Goal: Information Seeking & Learning: Learn about a topic

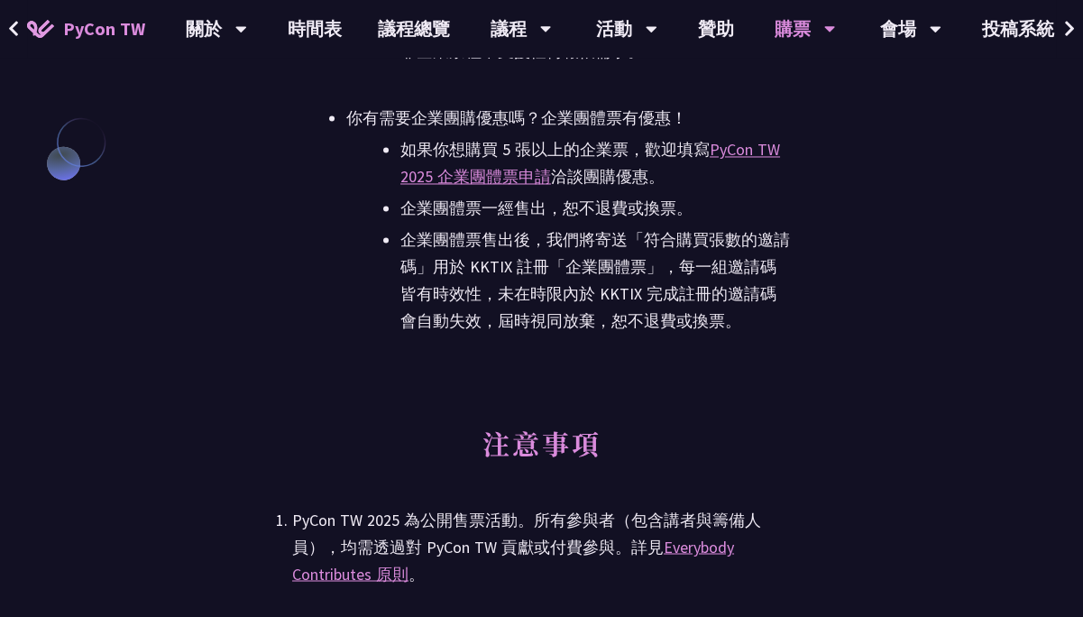
scroll to position [4510, 0]
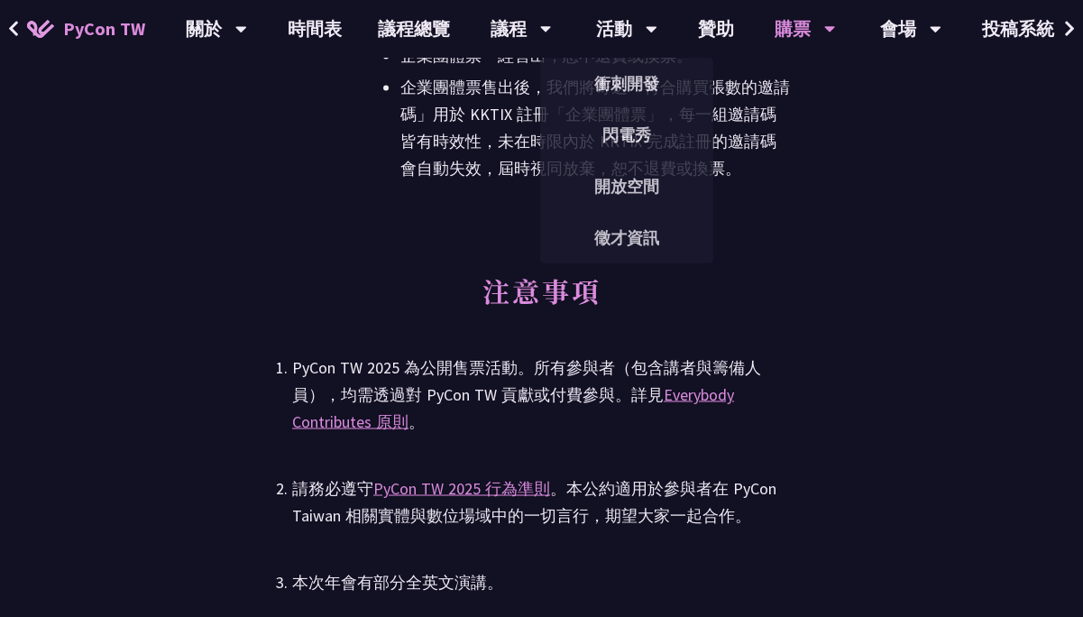
click at [247, 30] on div "活動" at bounding box center [216, 29] width 61 height 58
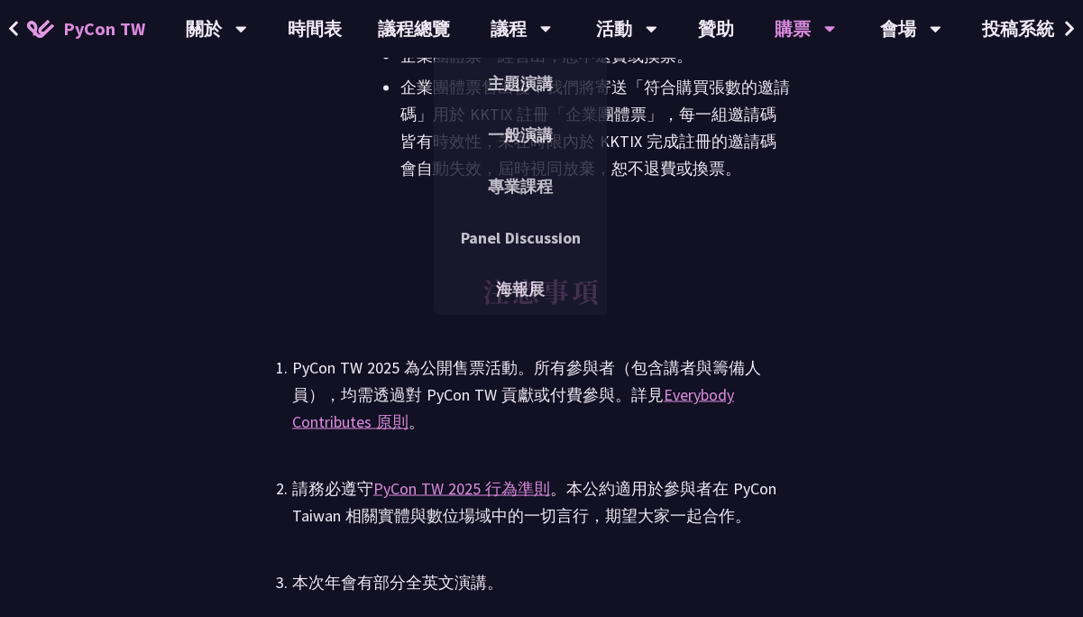
click at [515, 77] on link "主題演講" at bounding box center [520, 83] width 173 height 42
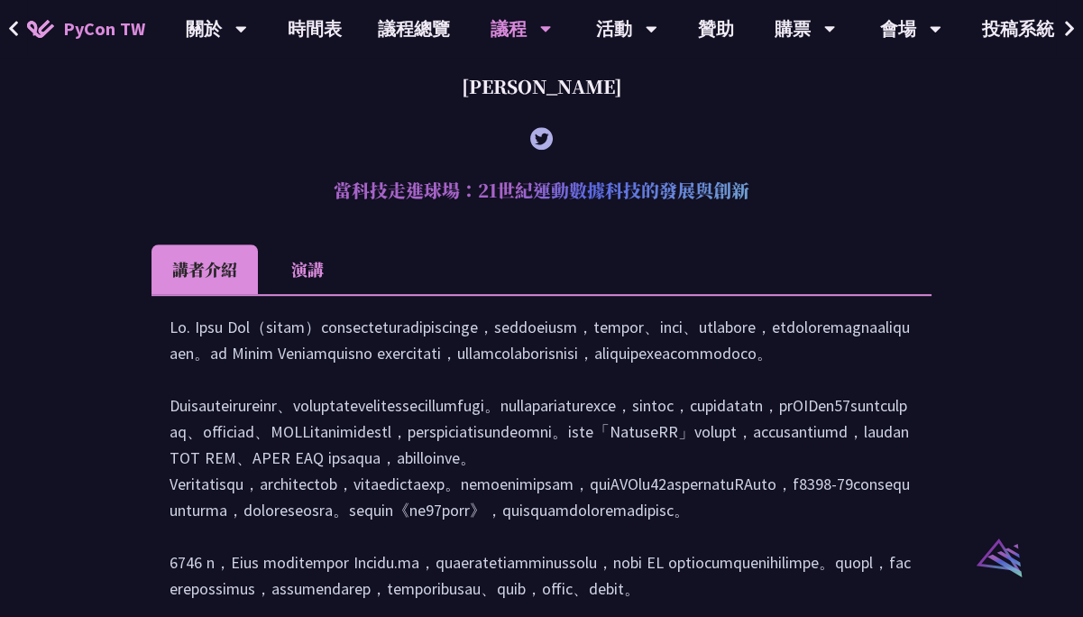
scroll to position [1263, 0]
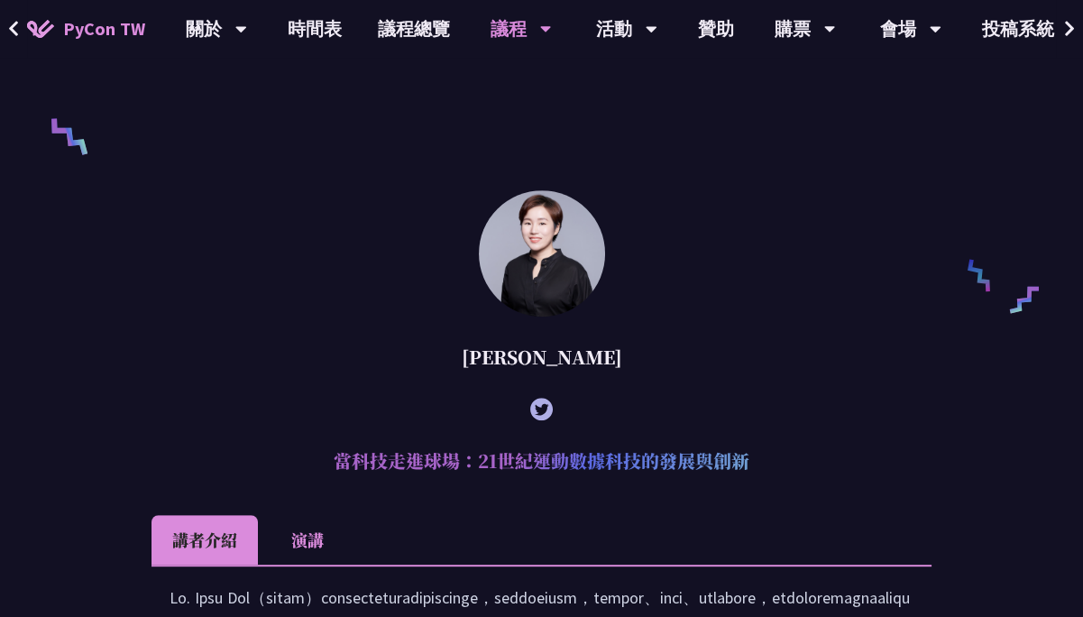
click at [317, 565] on li "演講" at bounding box center [307, 540] width 99 height 50
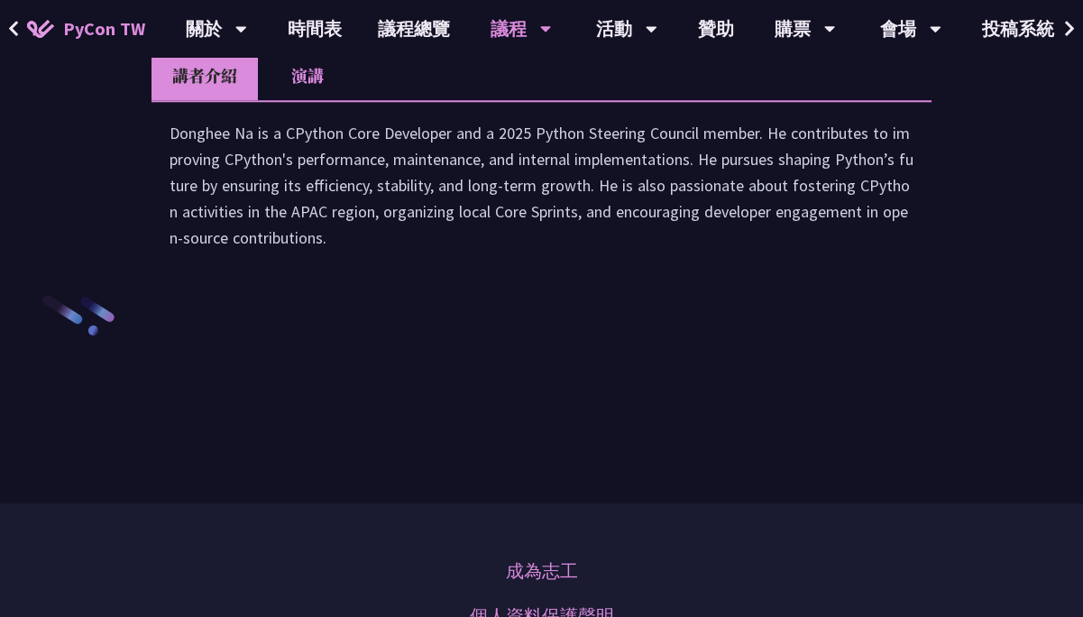
scroll to position [2796, 0]
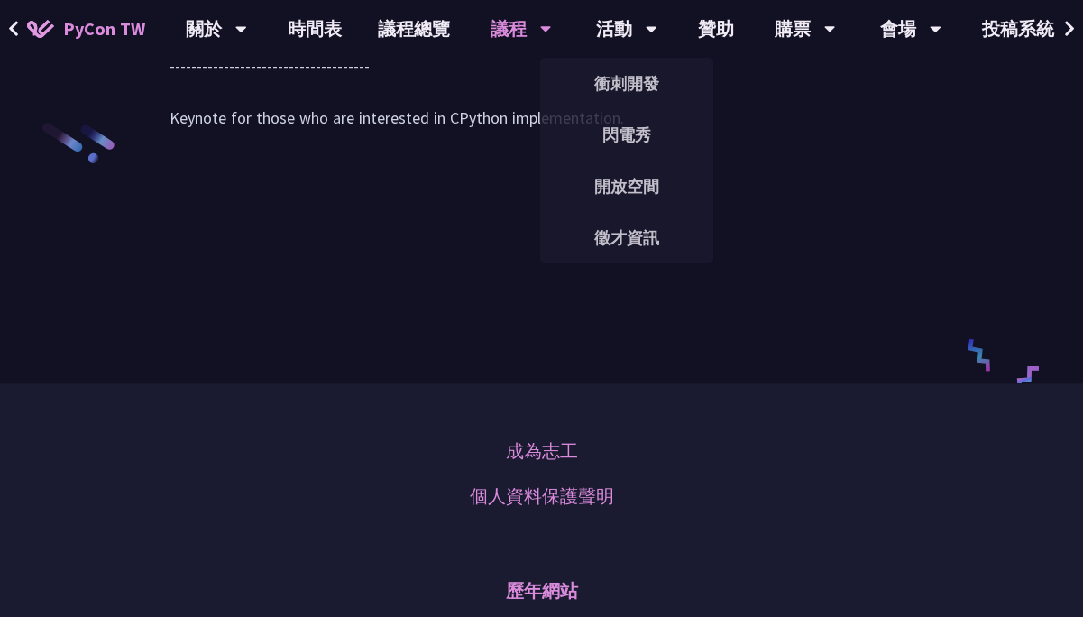
click at [619, 87] on link "衝刺開發" at bounding box center [626, 83] width 173 height 42
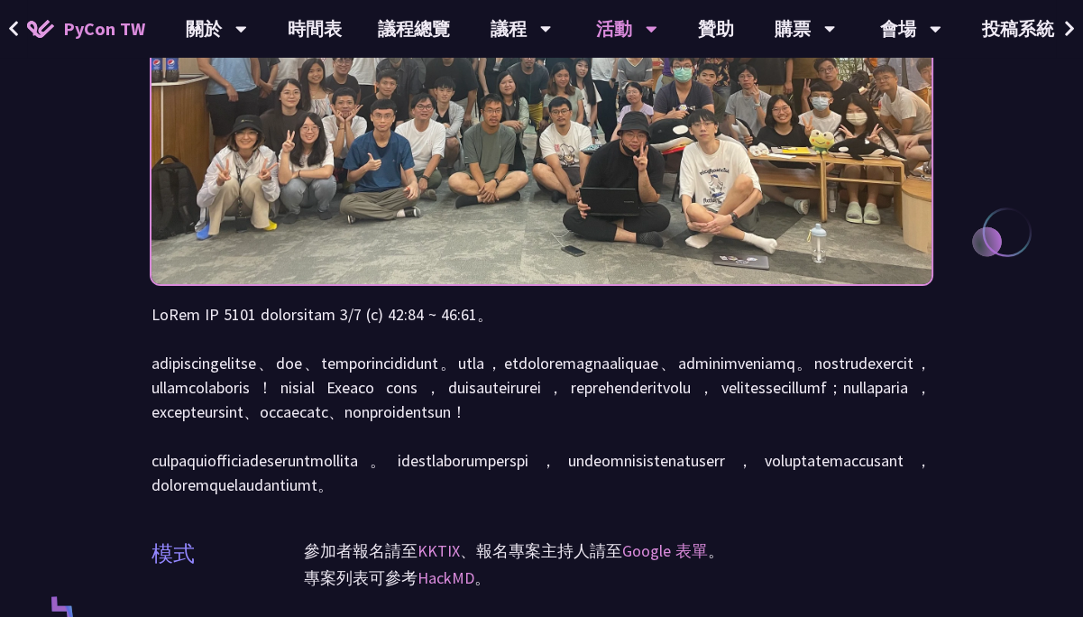
scroll to position [180, 0]
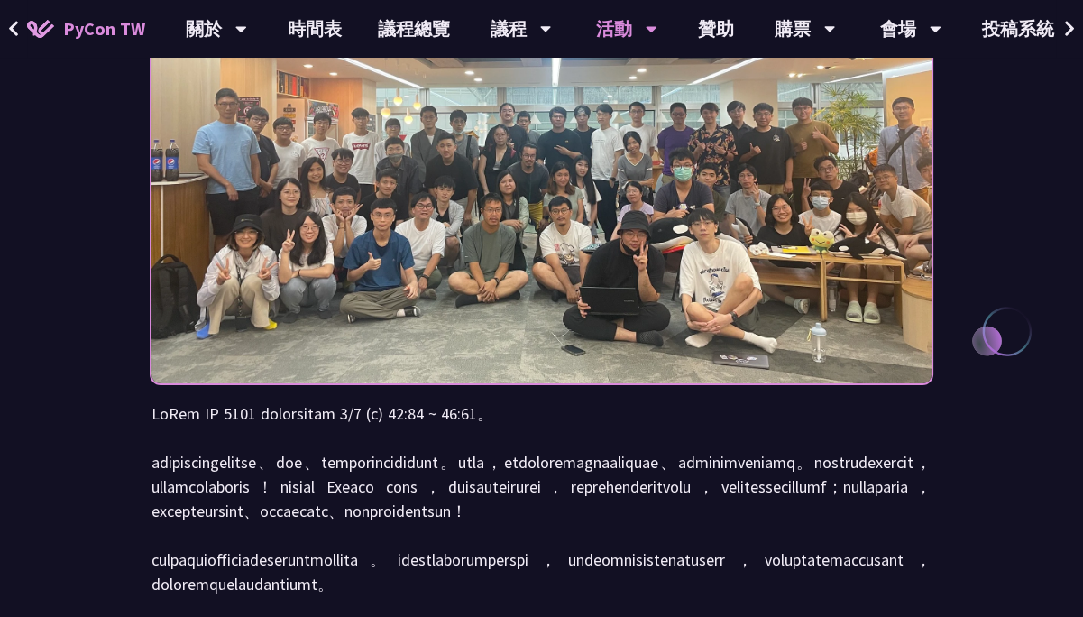
click at [417, 32] on link "議程總覽" at bounding box center [414, 29] width 108 height 58
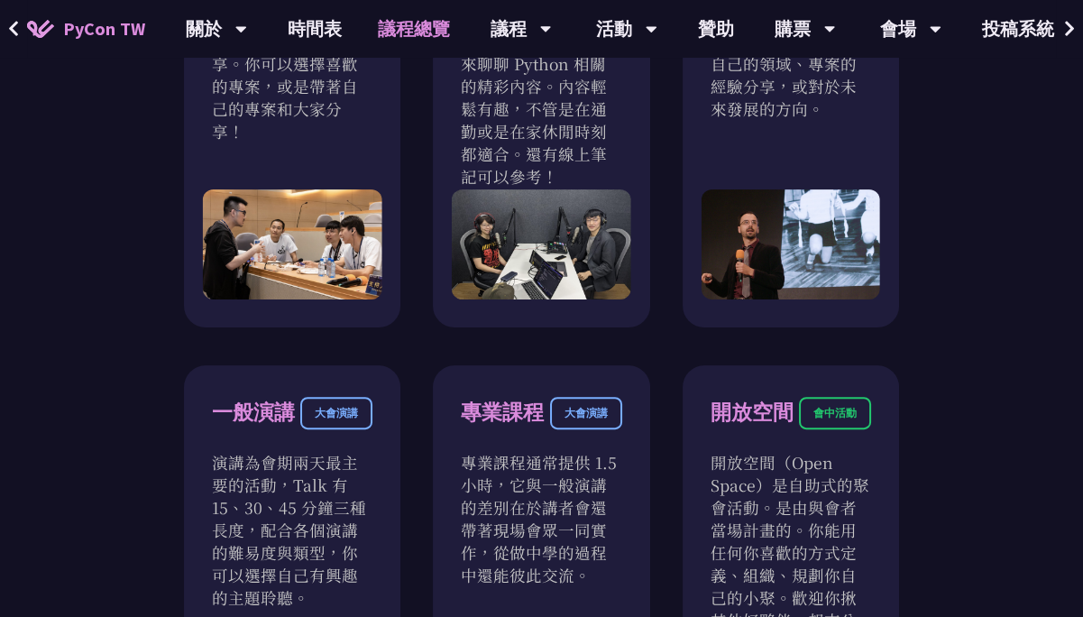
scroll to position [992, 0]
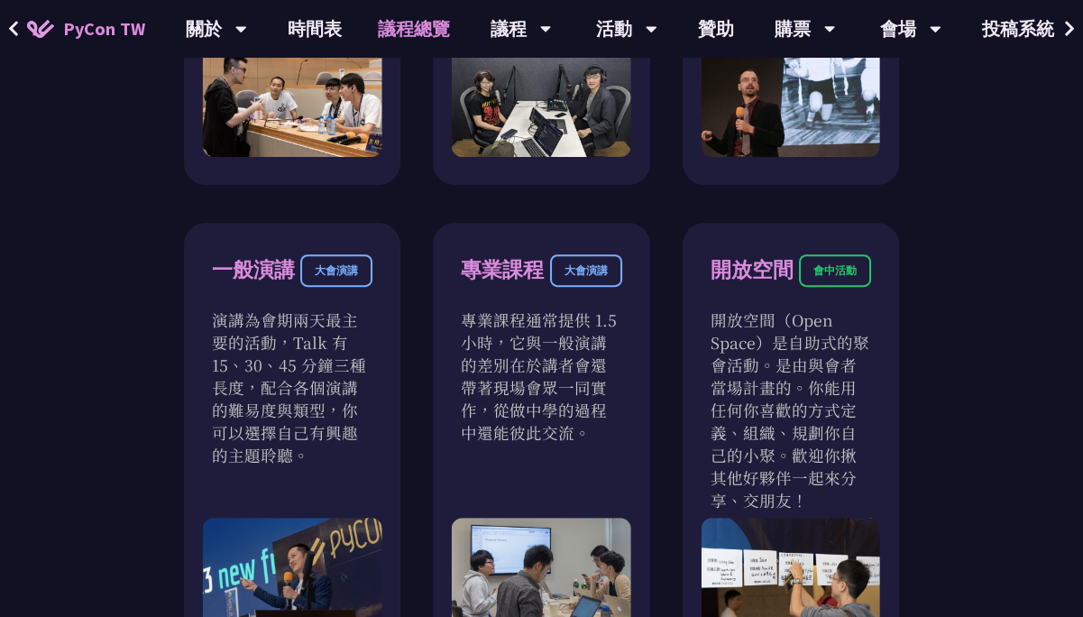
click at [574, 262] on div "大會演講" at bounding box center [586, 270] width 72 height 32
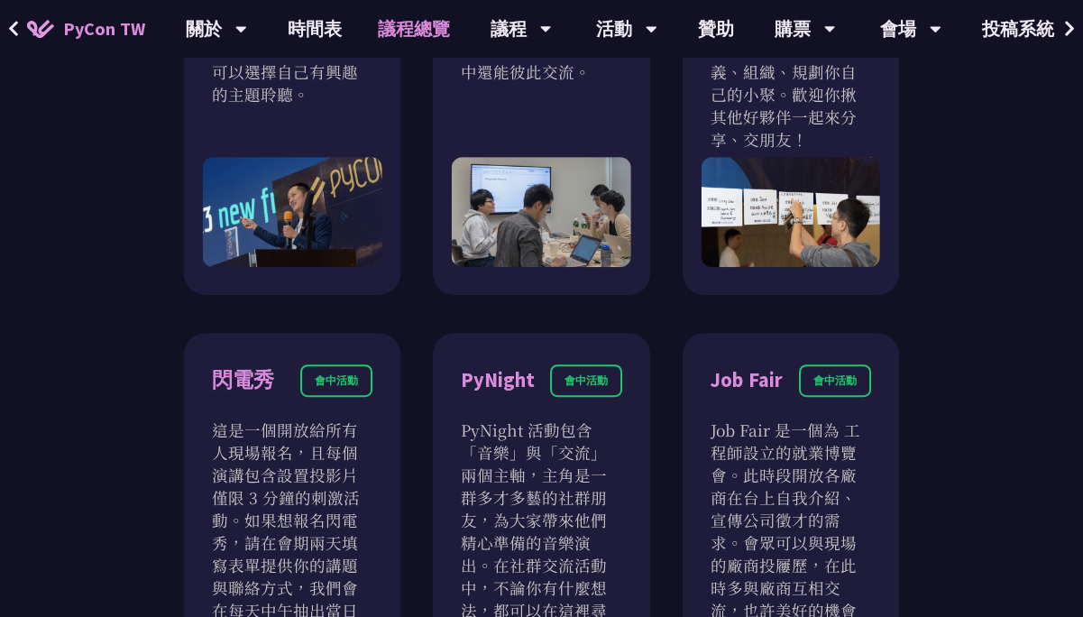
scroll to position [1082, 0]
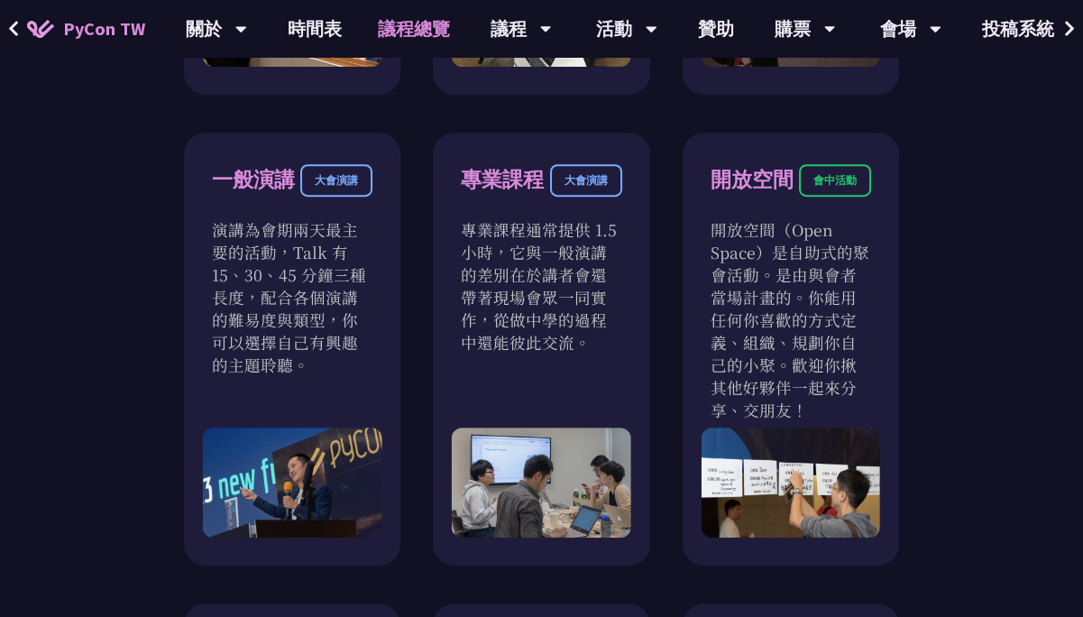
click at [590, 184] on div "大會演講" at bounding box center [586, 180] width 72 height 32
click at [528, 179] on div "專業課程" at bounding box center [502, 180] width 83 height 32
click at [409, 29] on link "議程總覽" at bounding box center [414, 29] width 108 height 58
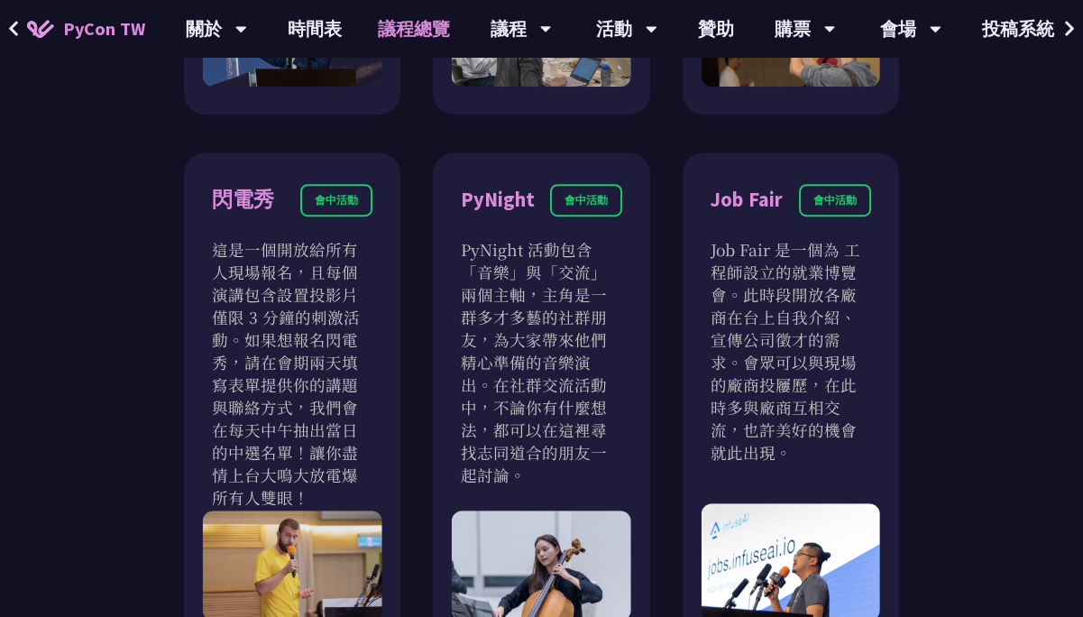
scroll to position [1172, 0]
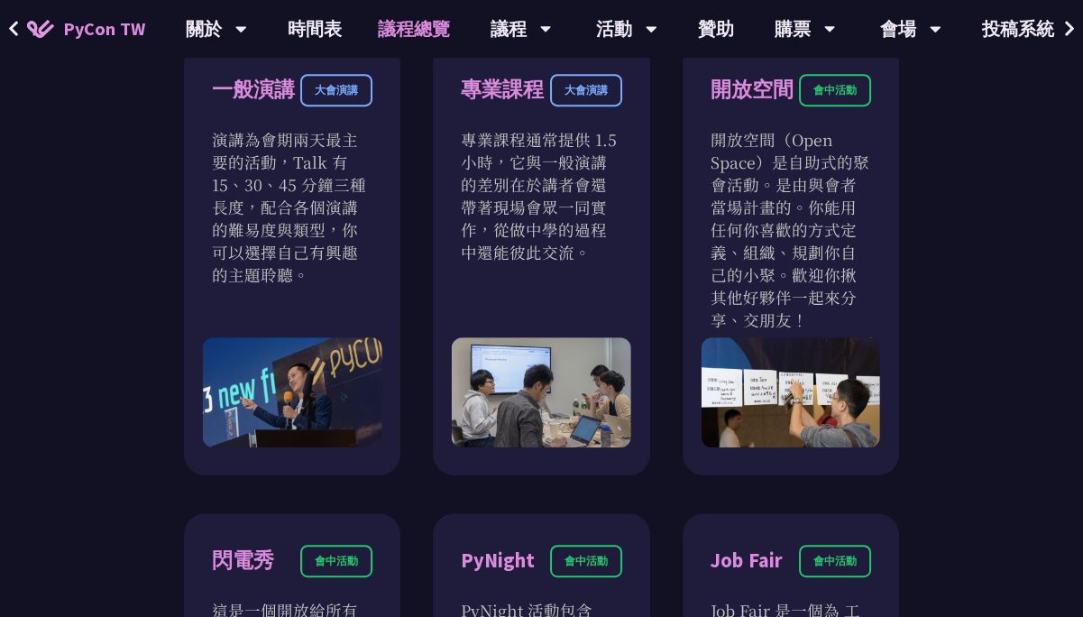
click at [298, 33] on link "時間表" at bounding box center [315, 29] width 90 height 58
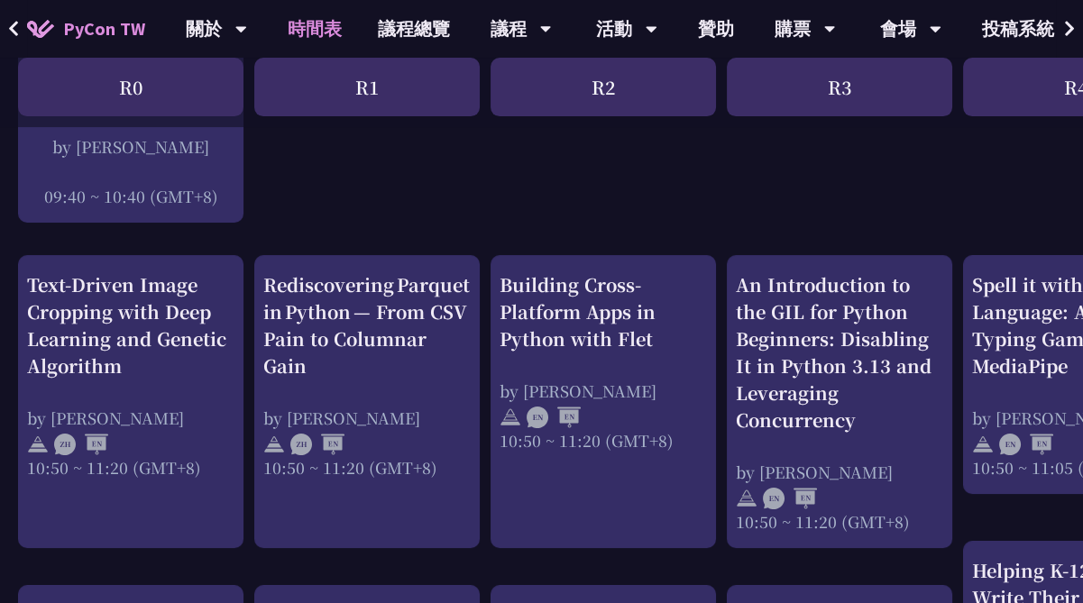
scroll to position [90, 0]
